Goal: Transaction & Acquisition: Book appointment/travel/reservation

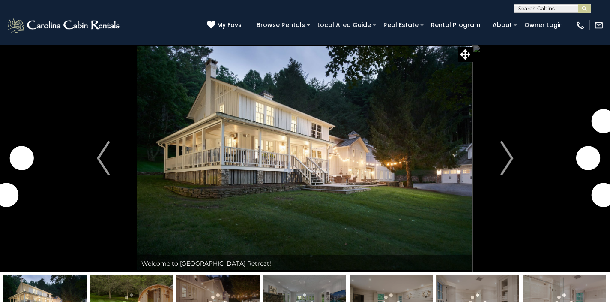
click at [508, 143] on img "Next" at bounding box center [507, 158] width 13 height 34
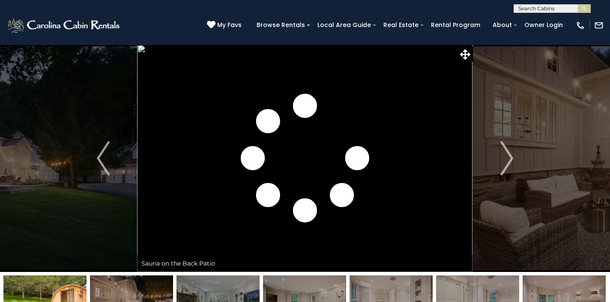
click at [508, 143] on img "Next" at bounding box center [507, 158] width 13 height 34
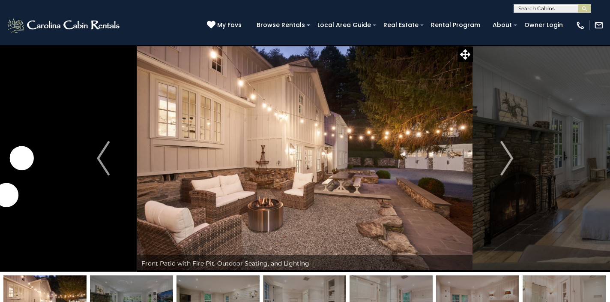
click at [508, 143] on img "Next" at bounding box center [507, 158] width 13 height 34
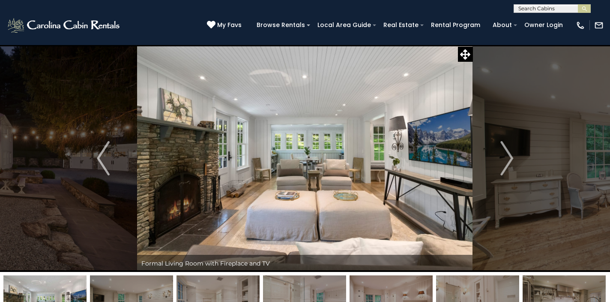
click at [508, 143] on img "Next" at bounding box center [507, 158] width 13 height 34
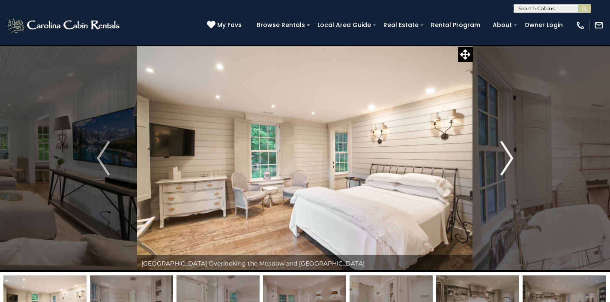
click at [511, 156] on img "Next" at bounding box center [507, 158] width 13 height 34
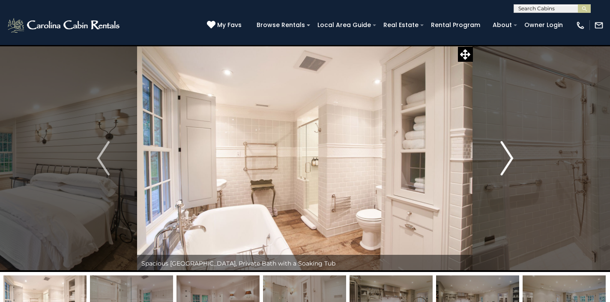
click at [511, 156] on img "Next" at bounding box center [507, 158] width 13 height 34
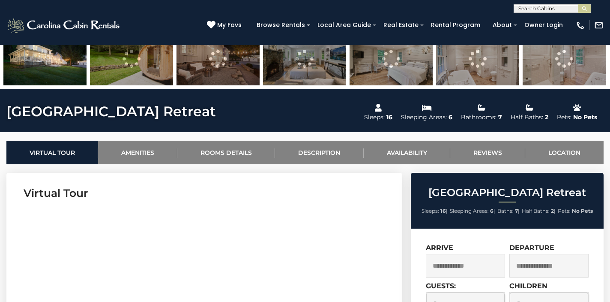
scroll to position [390, 0]
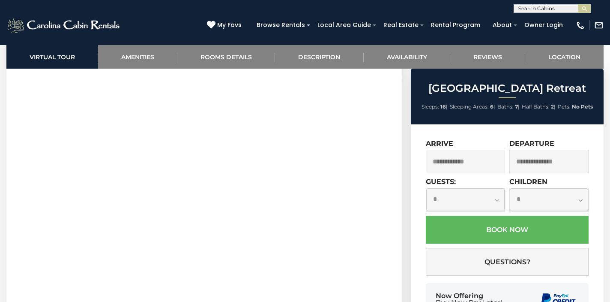
click at [457, 165] on input "text" at bounding box center [465, 162] width 79 height 24
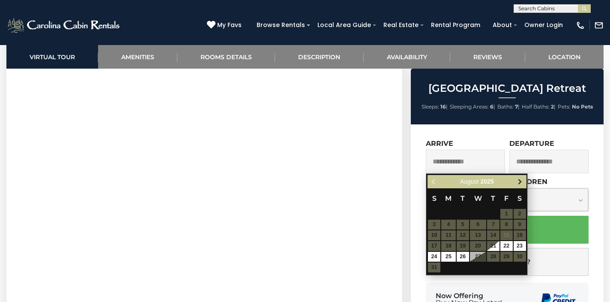
click at [517, 185] on link "Next" at bounding box center [520, 181] width 11 height 11
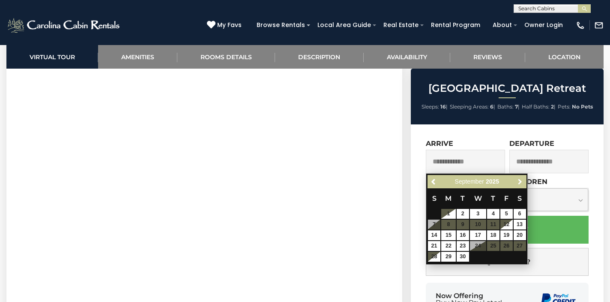
click at [517, 185] on link "Next" at bounding box center [520, 181] width 11 height 11
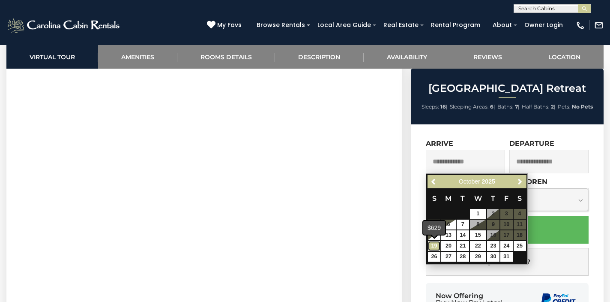
click at [435, 244] on link "19" at bounding box center [434, 246] width 12 height 10
type input "**********"
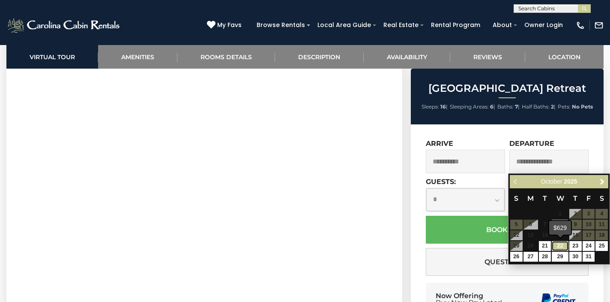
click at [567, 249] on link "22" at bounding box center [560, 246] width 16 height 10
type input "**********"
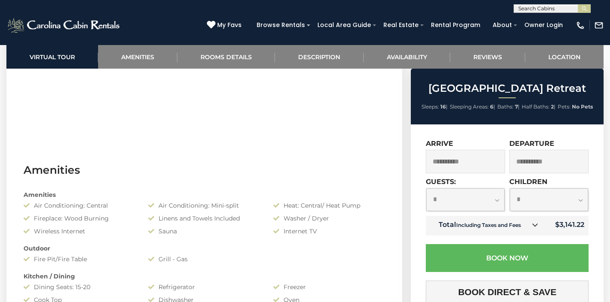
scroll to position [737, 0]
